Goal: Information Seeking & Learning: Learn about a topic

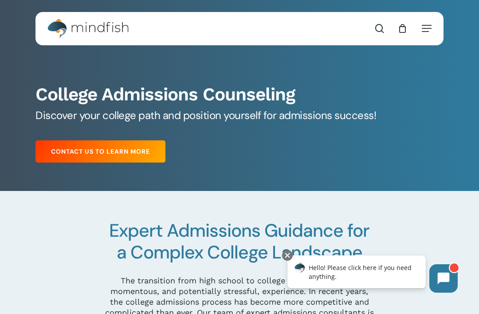
click at [427, 33] on nav "Contact search 0" at bounding box center [393, 28] width 77 height 33
click at [401, 97] on h1 "College Admissions Counseling" at bounding box center [240, 94] width 408 height 22
click at [422, 27] on nav "Contact search 0" at bounding box center [393, 28] width 77 height 33
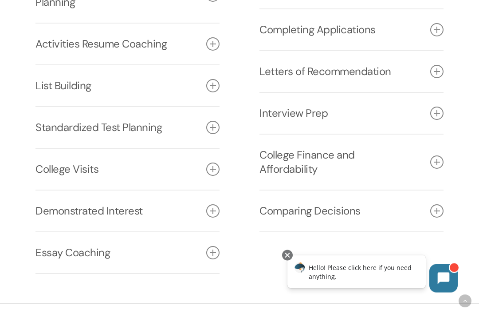
scroll to position [1370, 0]
click at [214, 134] on icon at bounding box center [212, 127] width 13 height 13
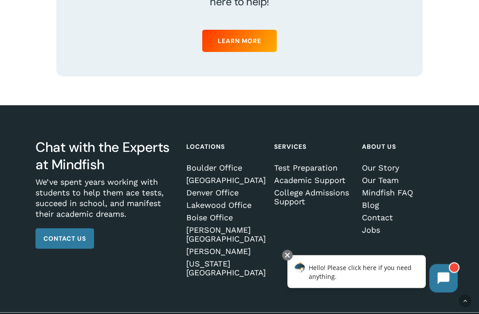
scroll to position [3440, 0]
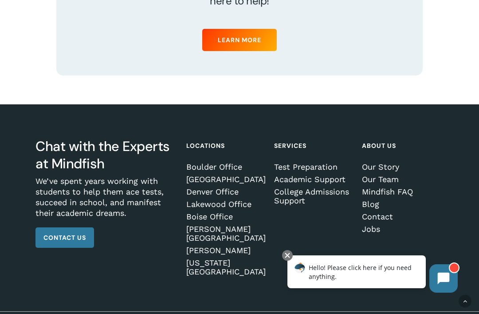
click at [319, 171] on link "Test Preparation" at bounding box center [313, 166] width 79 height 9
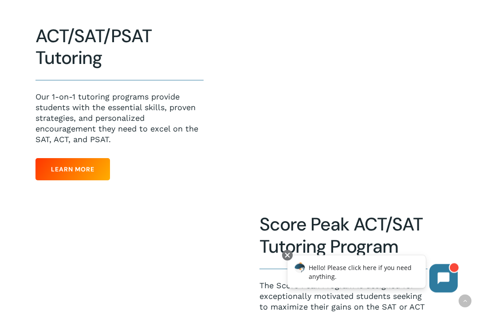
scroll to position [377, 0]
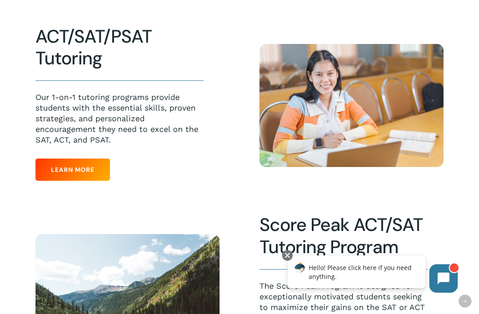
click at [85, 178] on link "Learn More" at bounding box center [73, 169] width 75 height 22
